Goal: Transaction & Acquisition: Purchase product/service

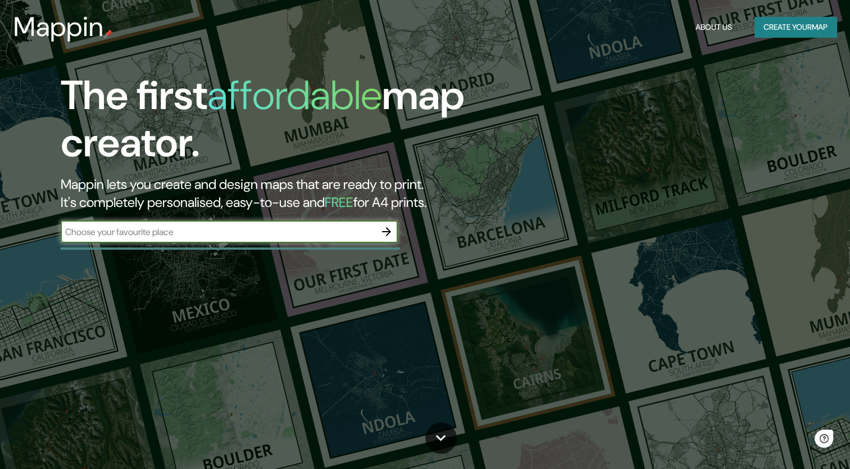
click at [236, 230] on input "text" at bounding box center [218, 231] width 315 height 13
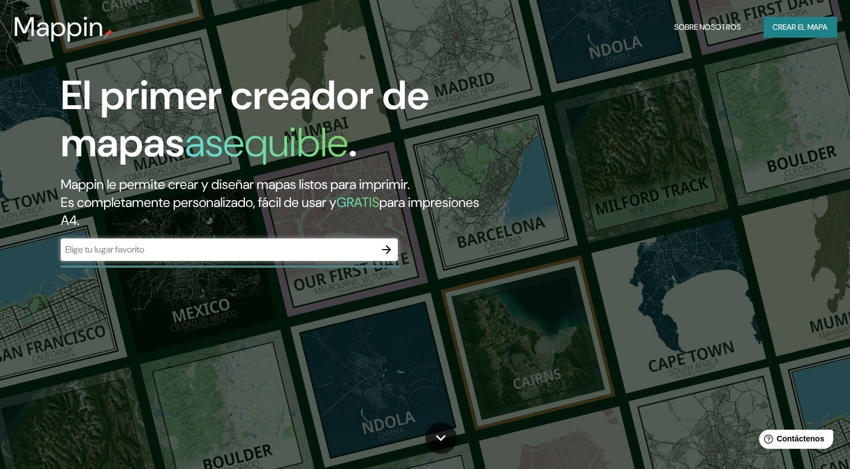
click at [166, 250] on input "text" at bounding box center [218, 249] width 315 height 13
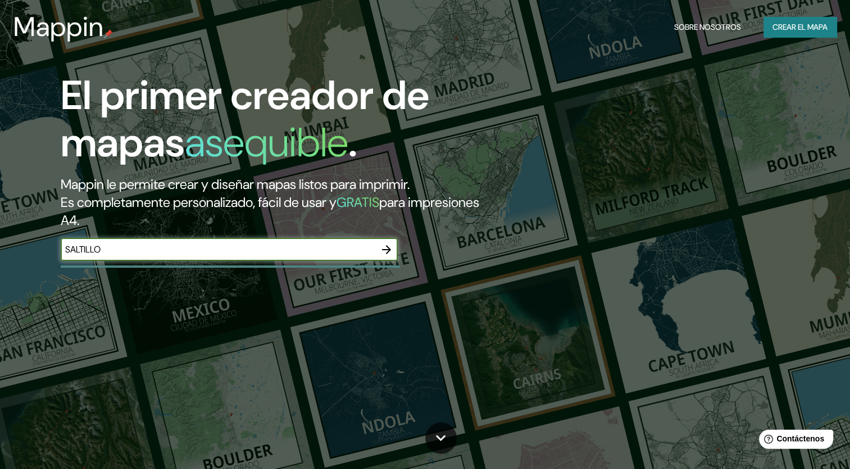
type input "SALTILLO"
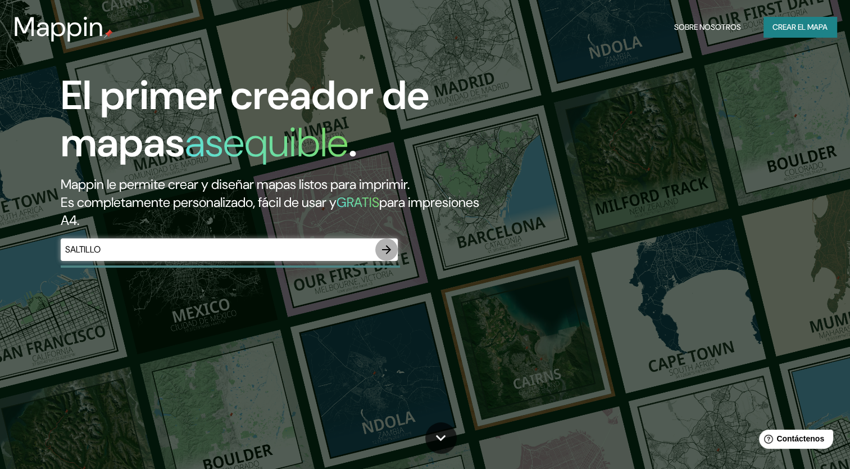
click at [395, 248] on button "button" at bounding box center [386, 249] width 22 height 22
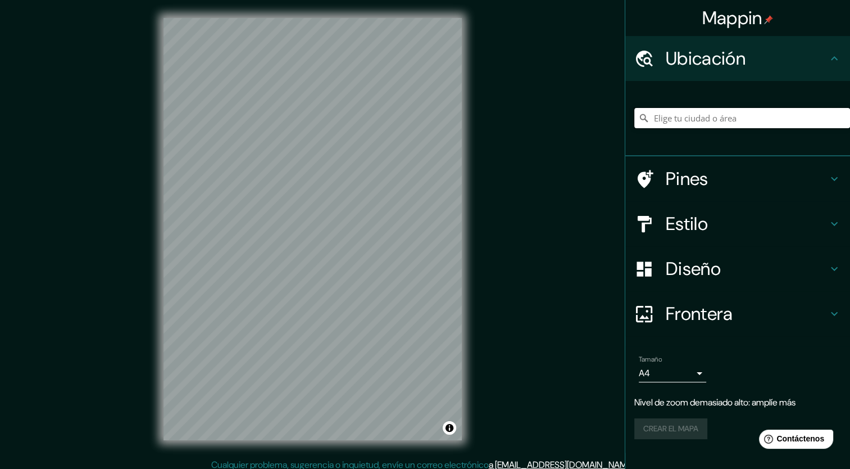
click at [690, 123] on input "Elige tu ciudad o área" at bounding box center [743, 118] width 216 height 20
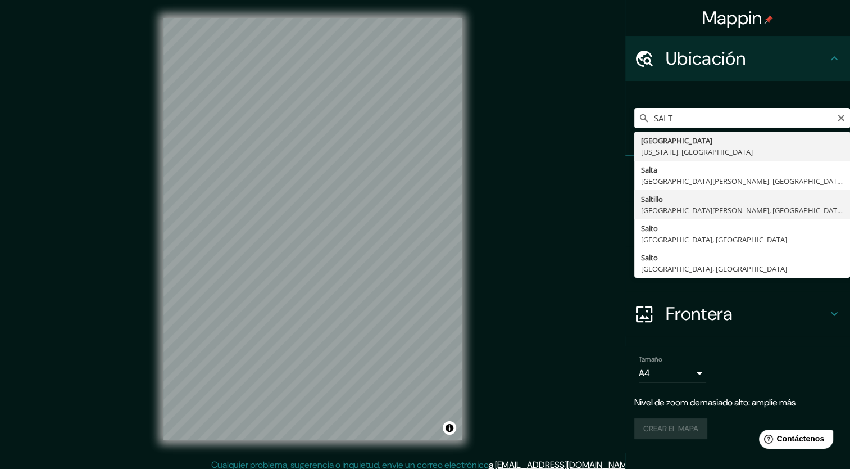
type input "[GEOGRAPHIC_DATA], [GEOGRAPHIC_DATA][PERSON_NAME], [GEOGRAPHIC_DATA]"
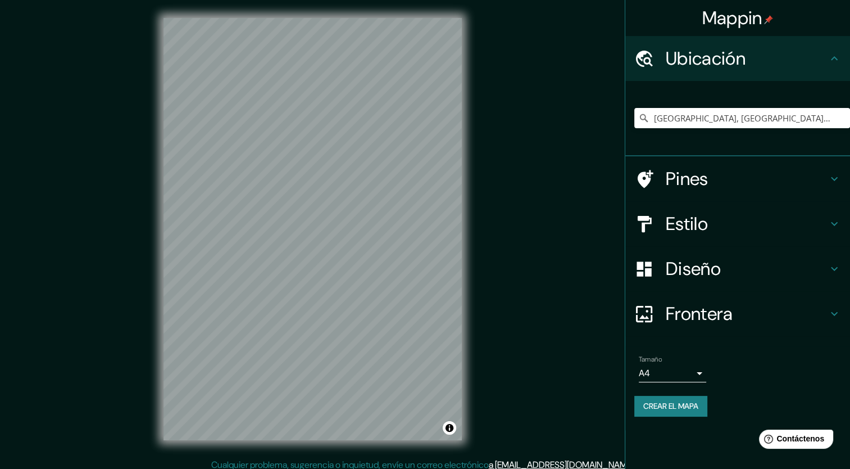
click at [680, 368] on body "Mappin Ubicación [GEOGRAPHIC_DATA], [GEOGRAPHIC_DATA][PERSON_NAME], [GEOGRAPHIC…" at bounding box center [425, 234] width 850 height 469
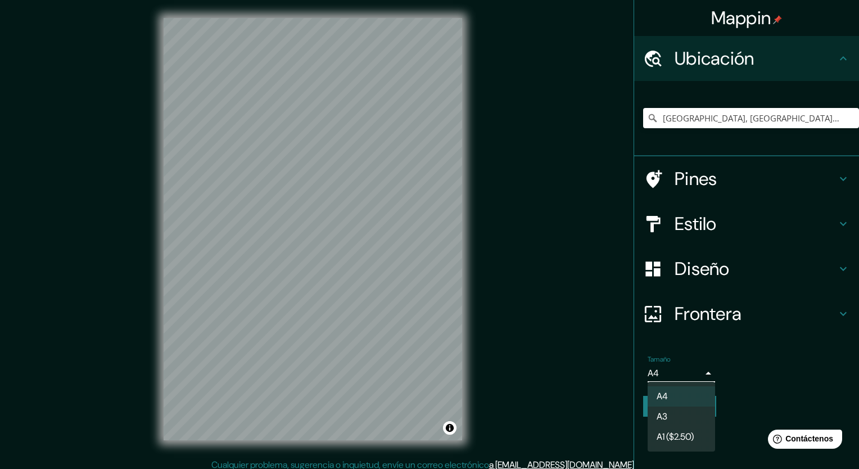
click at [680, 368] on div at bounding box center [429, 234] width 859 height 469
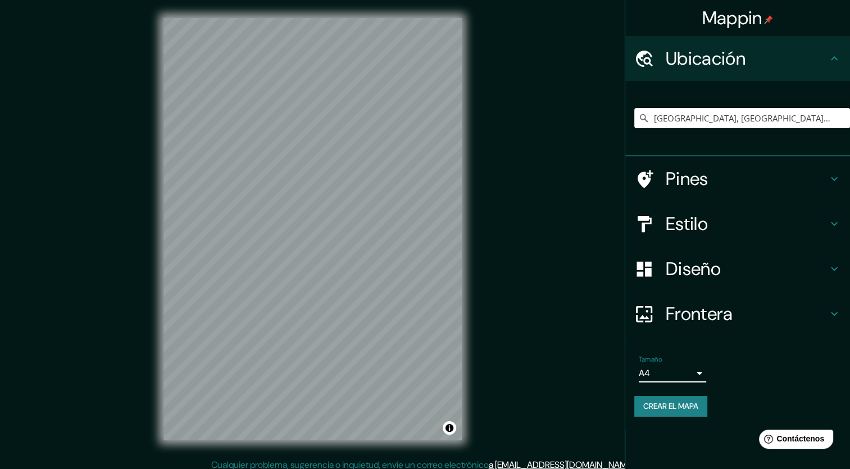
click at [696, 324] on h4 "Frontera" at bounding box center [747, 313] width 162 height 22
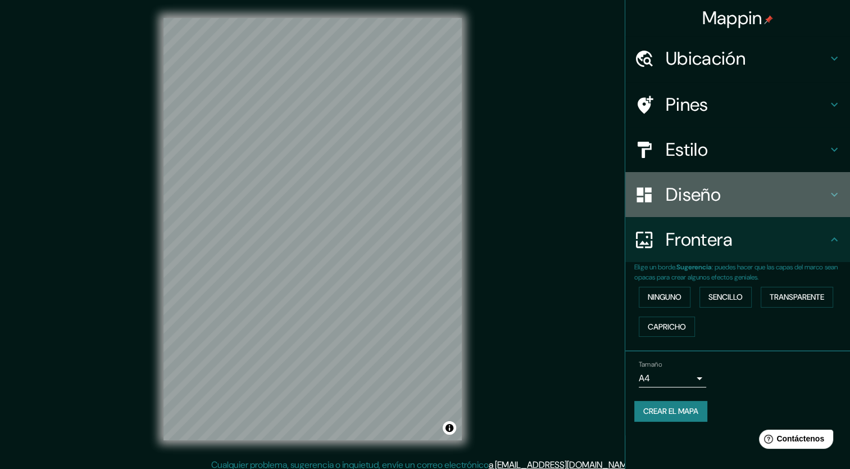
click at [705, 203] on h4 "Diseño" at bounding box center [747, 194] width 162 height 22
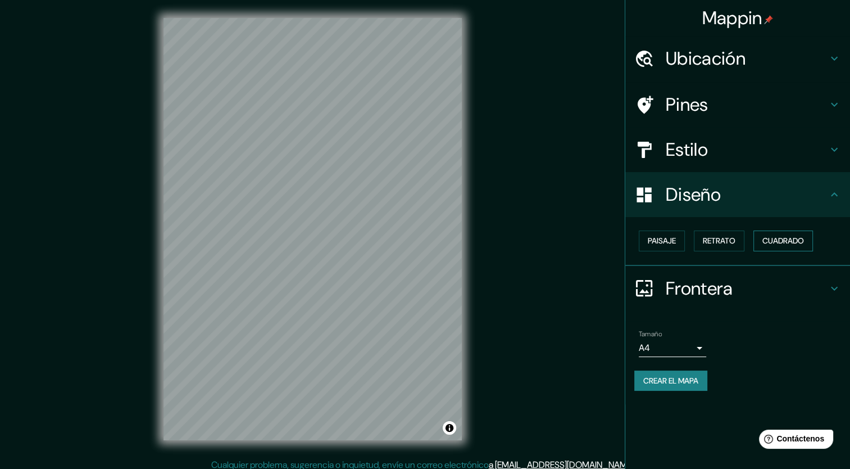
click at [782, 241] on font "Cuadrado" at bounding box center [784, 241] width 42 height 14
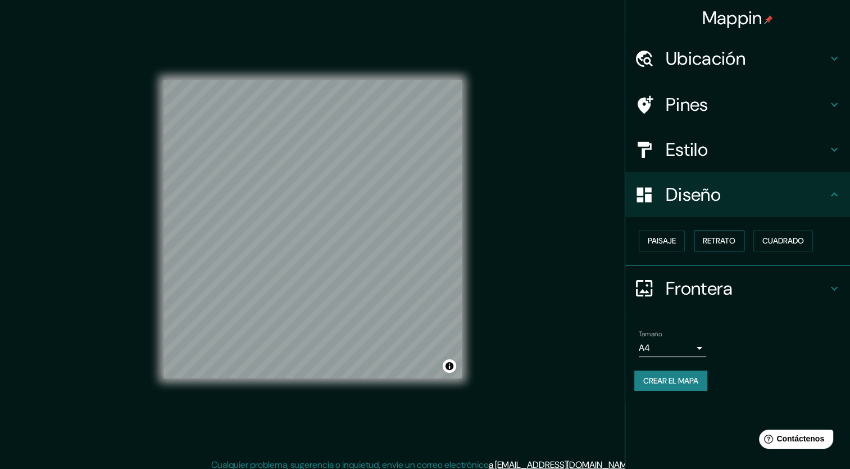
click at [733, 247] on button "Retrato" at bounding box center [719, 240] width 51 height 21
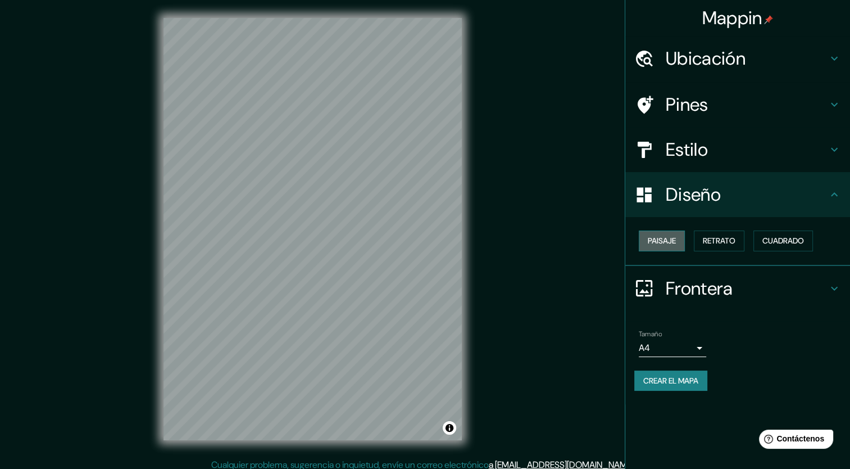
click at [666, 244] on font "Paisaje" at bounding box center [662, 241] width 28 height 14
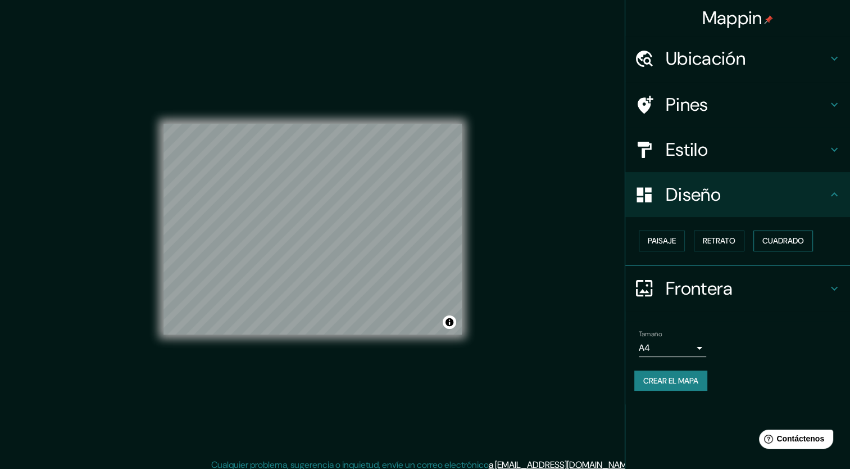
click at [788, 243] on font "Cuadrado" at bounding box center [784, 241] width 42 height 14
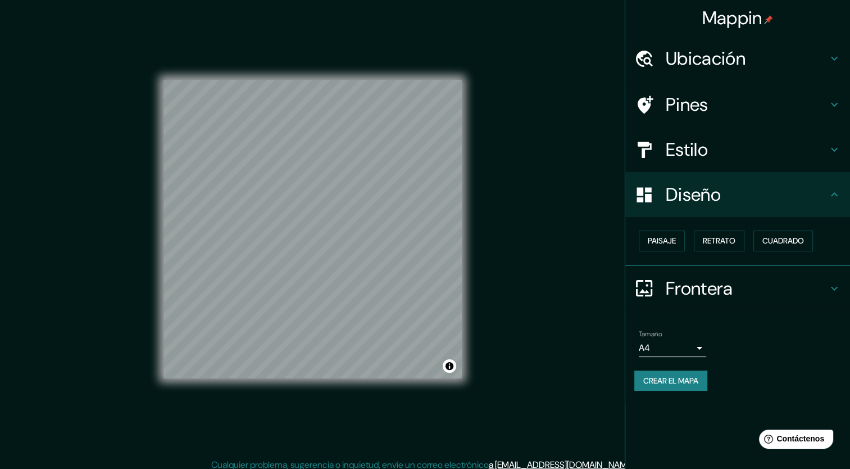
click at [706, 154] on h4 "Estilo" at bounding box center [747, 149] width 162 height 22
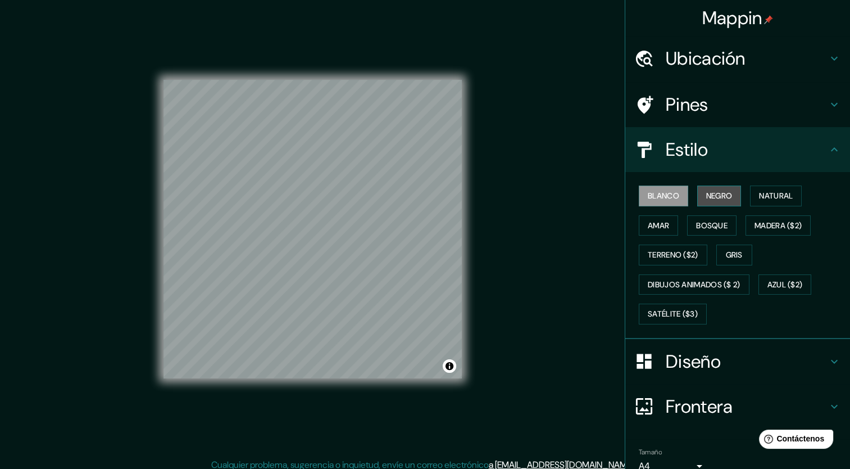
click at [706, 201] on font "Negro" at bounding box center [719, 196] width 26 height 14
click at [772, 200] on font "Natural" at bounding box center [776, 196] width 34 height 14
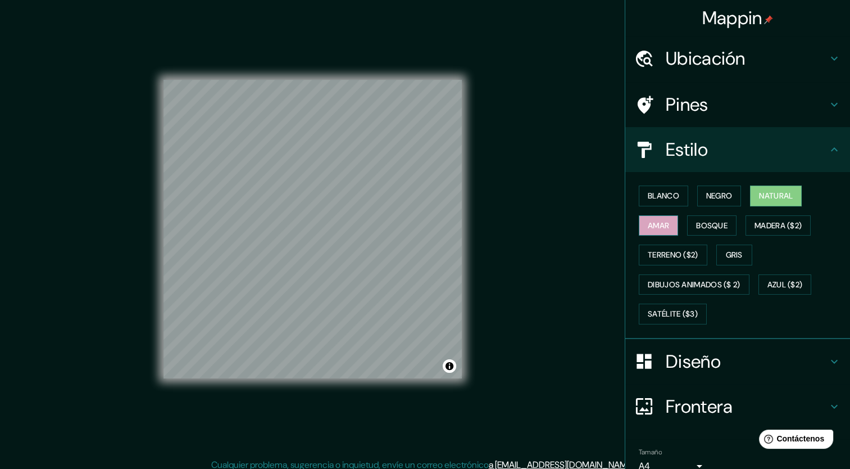
click at [656, 221] on font "Amar" at bounding box center [658, 226] width 21 height 14
click at [707, 225] on font "Bosque" at bounding box center [711, 226] width 31 height 14
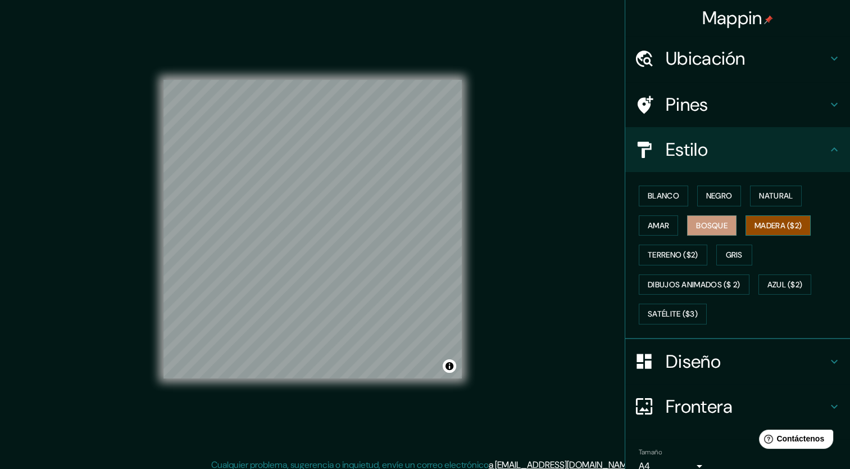
click at [756, 224] on font "Madera ($2)" at bounding box center [778, 226] width 47 height 14
click at [726, 251] on font "Gris" at bounding box center [734, 255] width 17 height 14
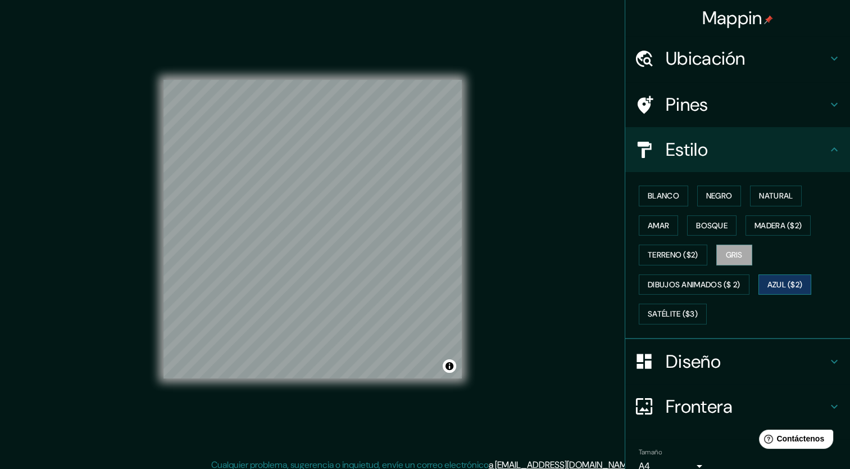
click at [786, 288] on font "Azul ($2)" at bounding box center [785, 285] width 35 height 14
click at [706, 197] on font "Negro" at bounding box center [719, 196] width 26 height 14
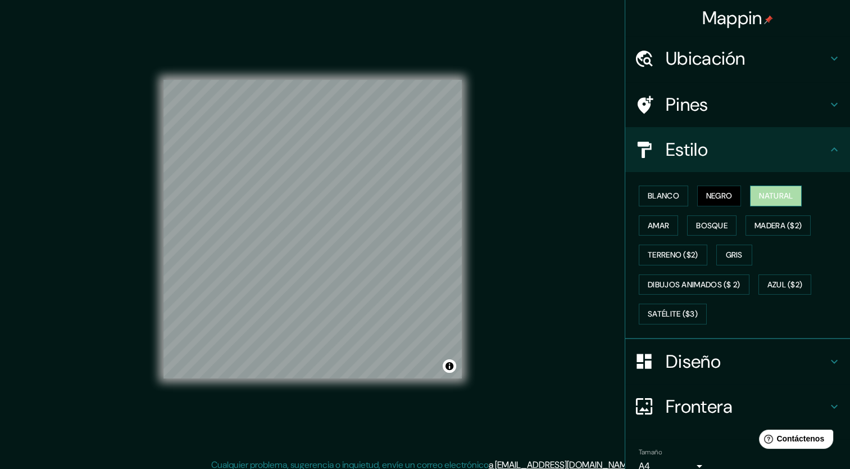
click at [759, 196] on font "Natural" at bounding box center [776, 196] width 34 height 14
click at [677, 201] on button "Blanco" at bounding box center [663, 195] width 49 height 21
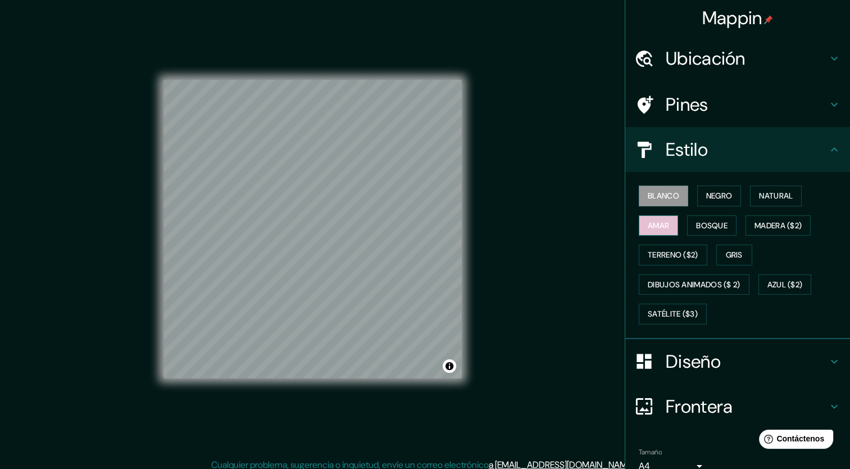
click at [654, 230] on font "Amar" at bounding box center [658, 226] width 21 height 14
click at [660, 197] on font "Blanco" at bounding box center [663, 196] width 31 height 14
click at [701, 105] on h4 "Pines" at bounding box center [747, 104] width 162 height 22
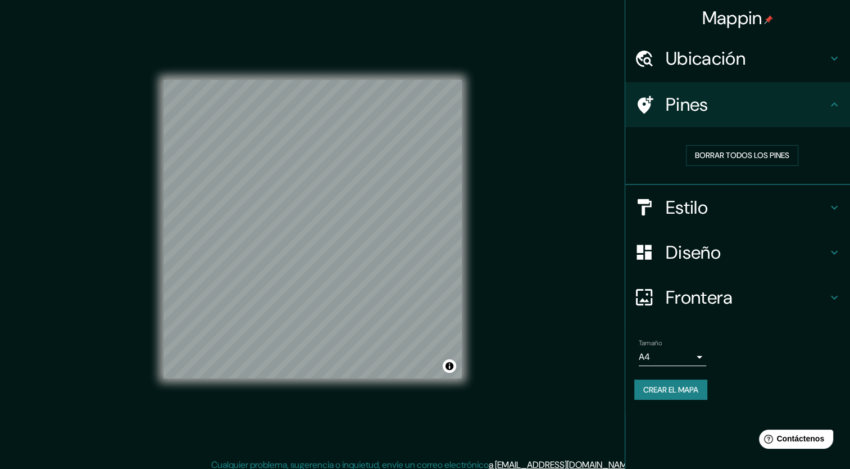
click at [651, 102] on icon at bounding box center [645, 105] width 20 height 20
drag, startPoint x: 311, startPoint y: 116, endPoint x: 308, endPoint y: 175, distance: 59.1
click at [308, 175] on div at bounding box center [307, 175] width 9 height 9
click at [740, 158] on font "Borrar todos los pines" at bounding box center [742, 155] width 94 height 14
click at [716, 64] on h4 "Ubicación" at bounding box center [747, 58] width 162 height 22
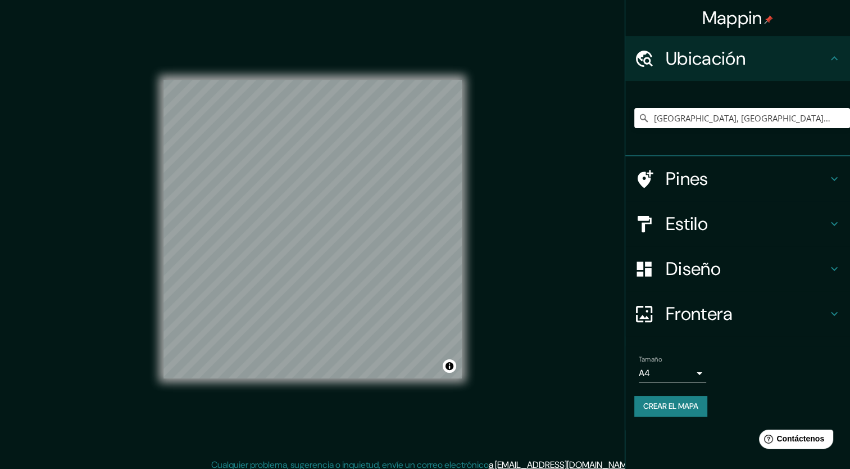
click at [785, 271] on h4 "Diseño" at bounding box center [747, 268] width 162 height 22
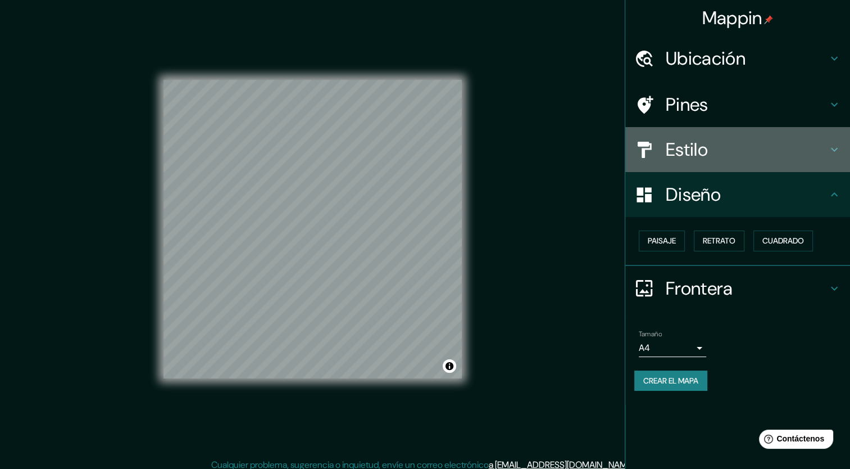
click at [757, 158] on h4 "Estilo" at bounding box center [747, 149] width 162 height 22
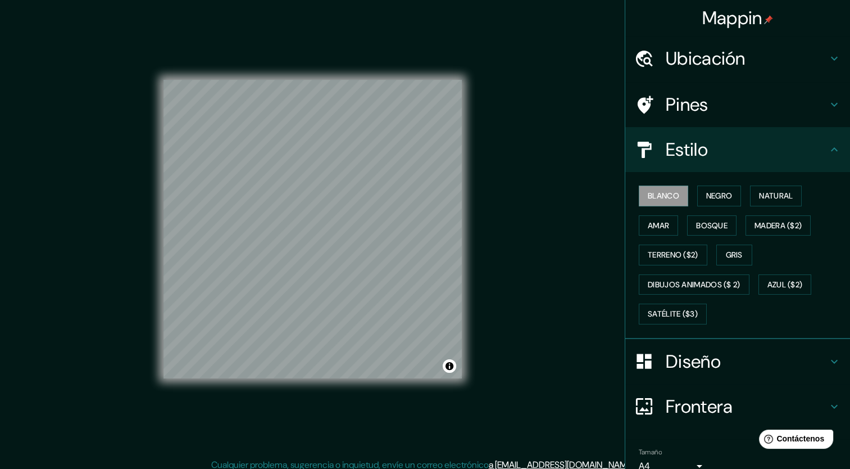
click at [687, 350] on h4 "Diseño" at bounding box center [747, 361] width 162 height 22
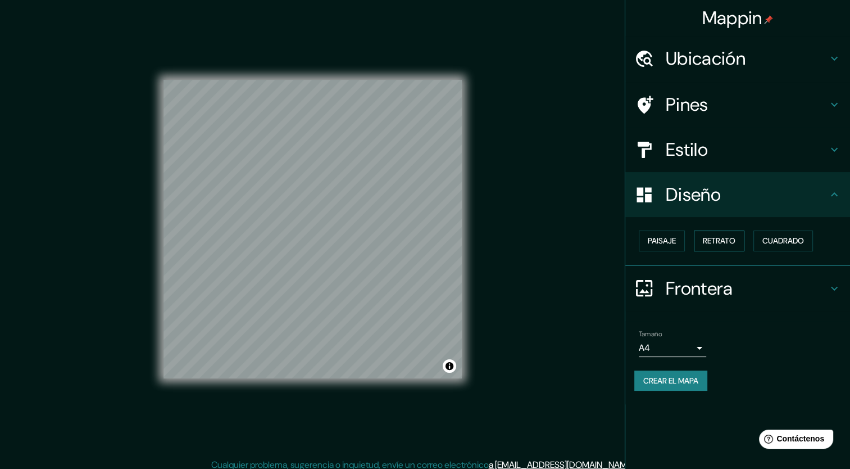
click at [736, 239] on font "Retrato" at bounding box center [719, 241] width 33 height 14
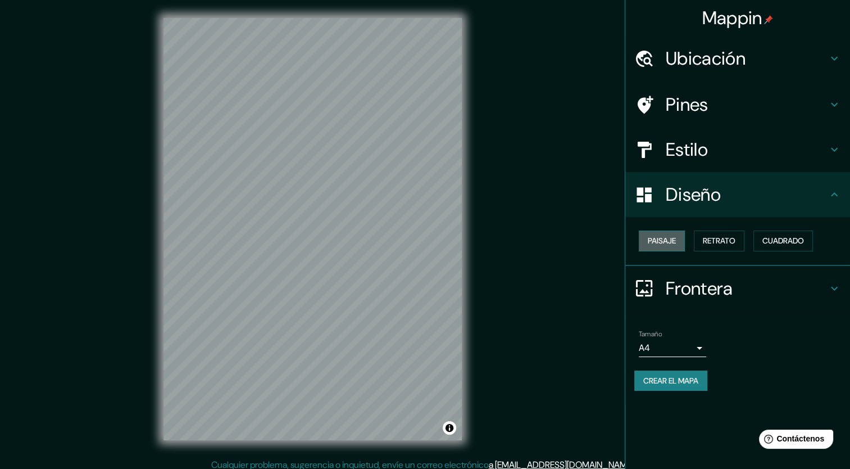
click at [655, 242] on font "Paisaje" at bounding box center [662, 241] width 28 height 14
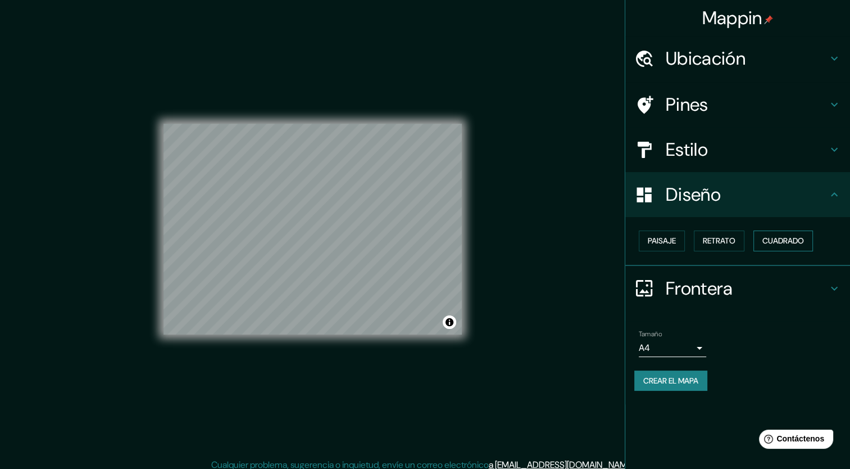
click at [771, 242] on font "Cuadrado" at bounding box center [784, 241] width 42 height 14
